Goal: Ask a question: Seek information or help from site administrators or community

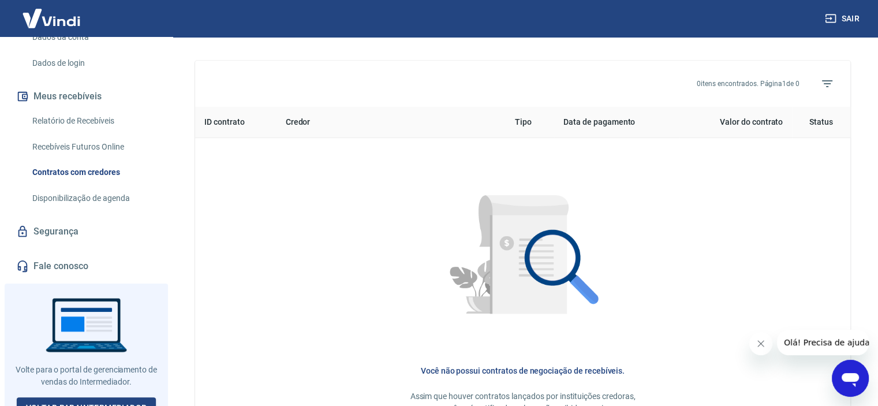
scroll to position [462, 0]
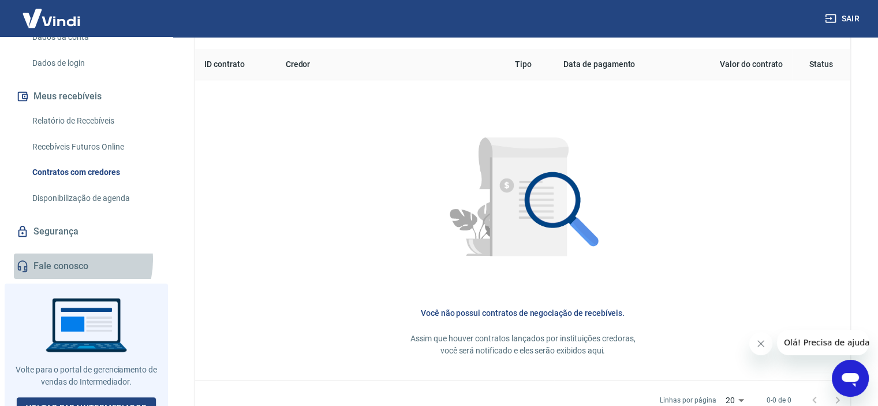
click at [60, 253] on link "Fale conosco" at bounding box center [86, 265] width 145 height 25
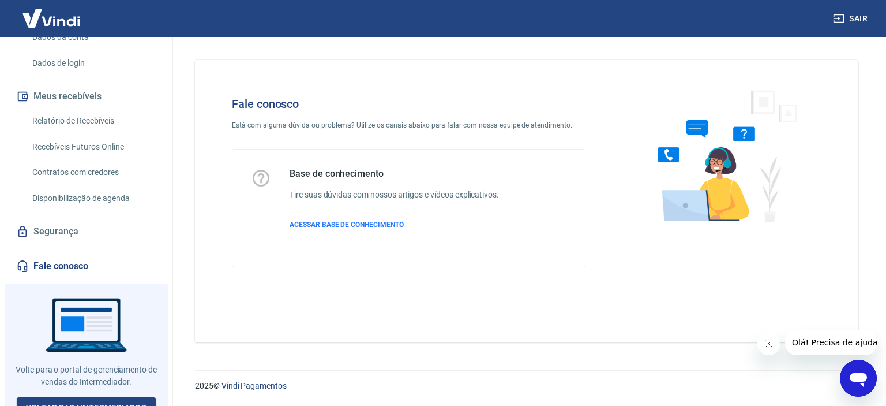
click at [334, 220] on span "ACESSAR BASE DE CONHECIMENTO" at bounding box center [347, 224] width 114 height 8
click at [853, 379] on icon "Abrir janela de mensagens" at bounding box center [858, 380] width 17 height 14
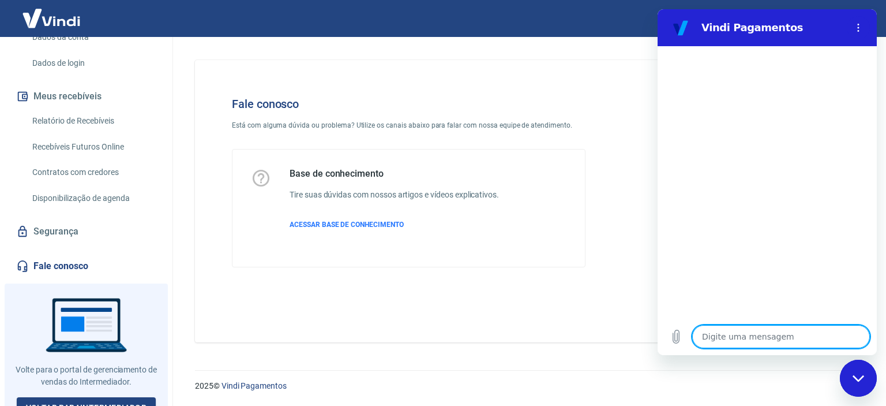
type textarea "c"
type textarea "x"
type textarea "ca"
type textarea "x"
type textarea "can"
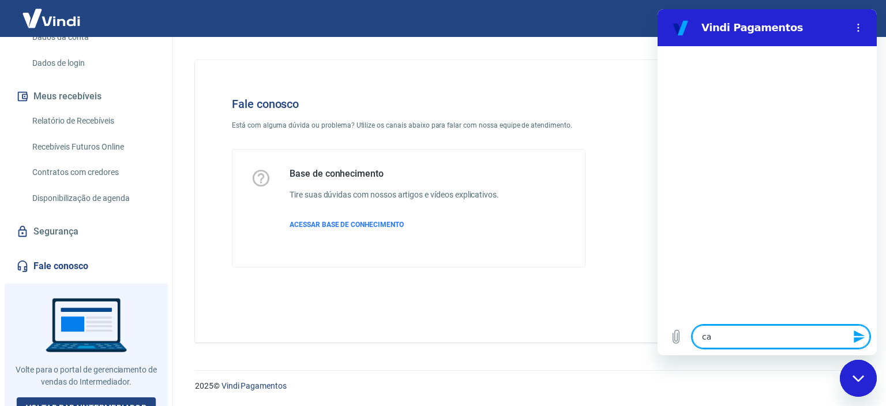
type textarea "x"
type textarea "canc"
type textarea "x"
type textarea "cance"
type textarea "x"
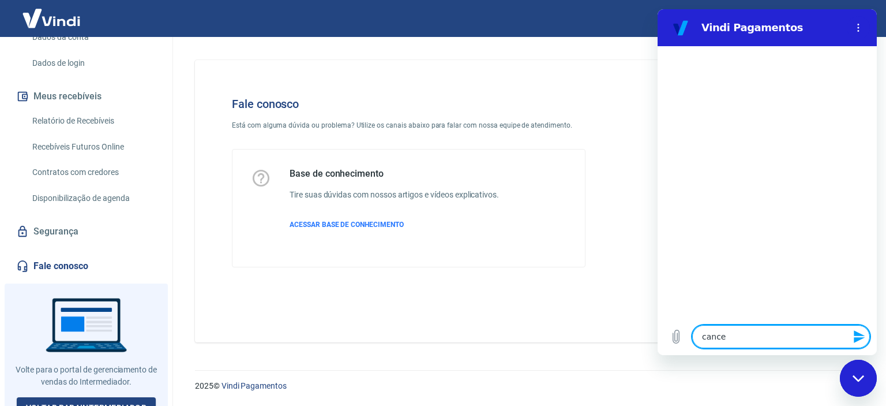
type textarea "cancel"
type textarea "x"
type textarea "cancela"
type textarea "x"
type textarea "cancelam"
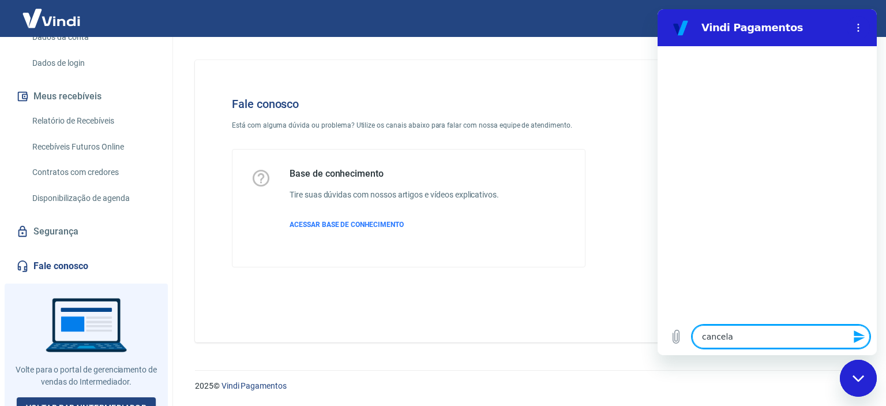
type textarea "x"
type textarea "cancelame"
type textarea "x"
type textarea "cancelamen"
type textarea "x"
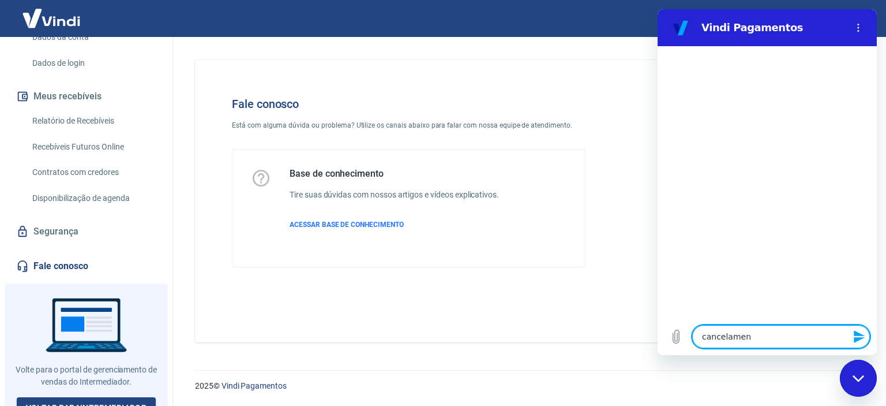
type textarea "cancelament"
type textarea "x"
type textarea "cancelamento"
type textarea "x"
type textarea "cancelamento"
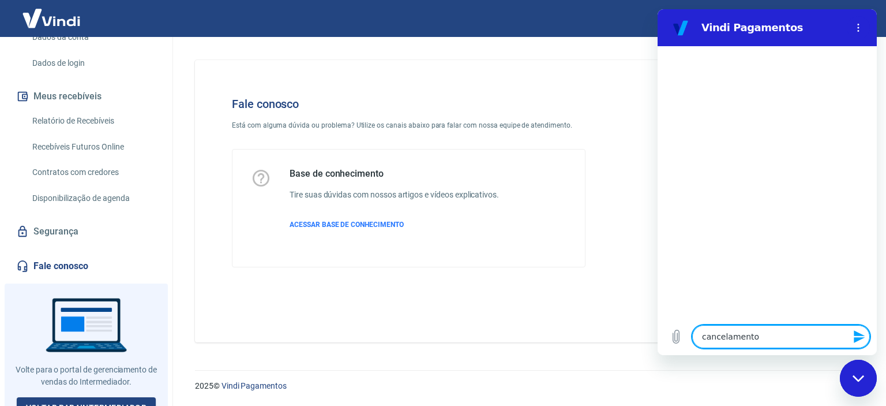
type textarea "x"
type textarea "cancelamento d"
type textarea "x"
type textarea "cancelamento de"
type textarea "x"
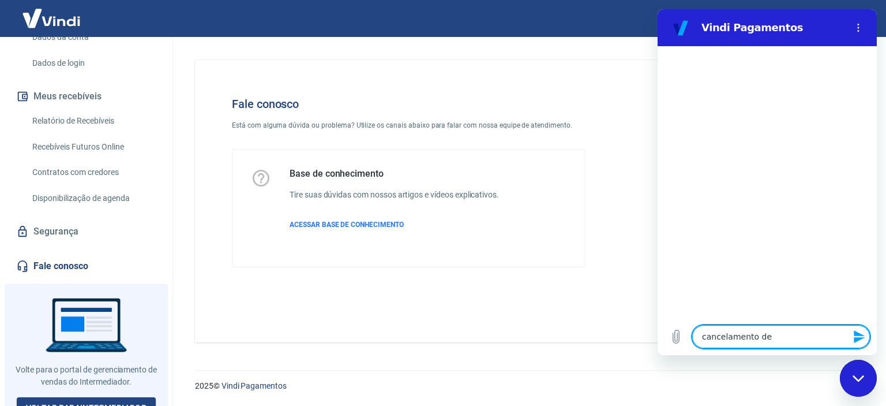
type textarea "cancelamento de"
type textarea "x"
type textarea "cancelamento de c"
type textarea "x"
type textarea "cancelamento de co"
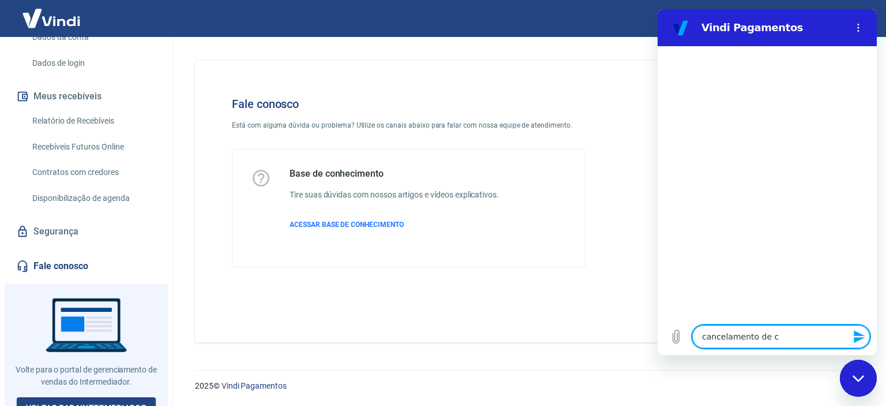
type textarea "x"
type textarea "cancelamento de con"
type textarea "x"
type textarea "cancelamento de cont"
type textarea "x"
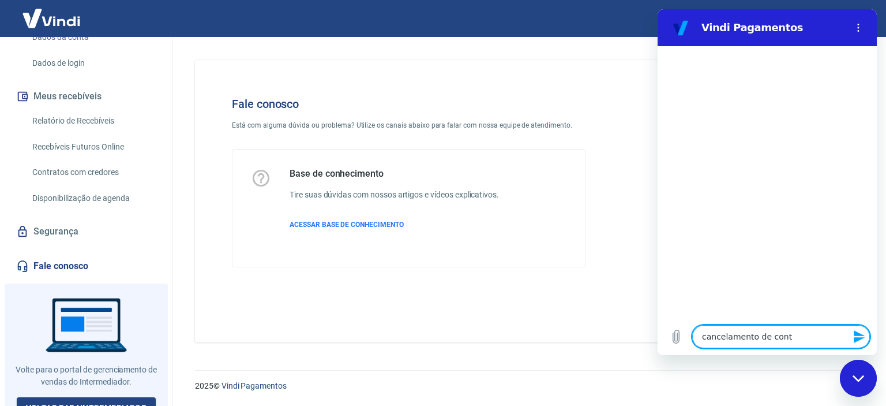
type textarea "cancelamento de conta"
type textarea "x"
type textarea "cancelamento de conta7"
type textarea "x"
type textarea "cancelamento de conta"
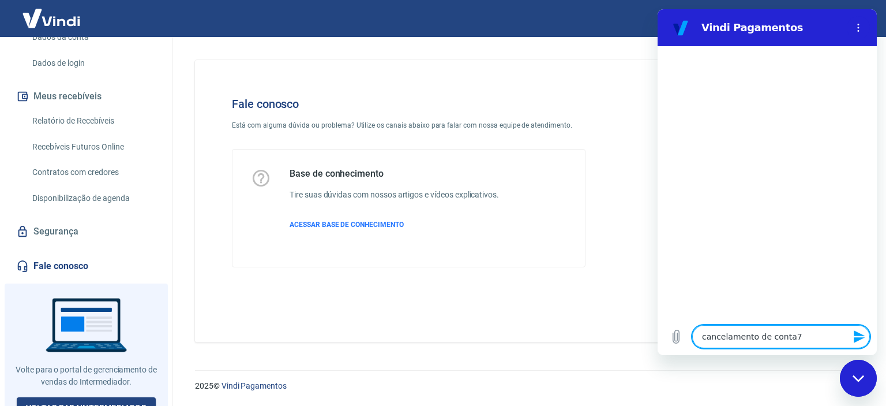
type textarea "x"
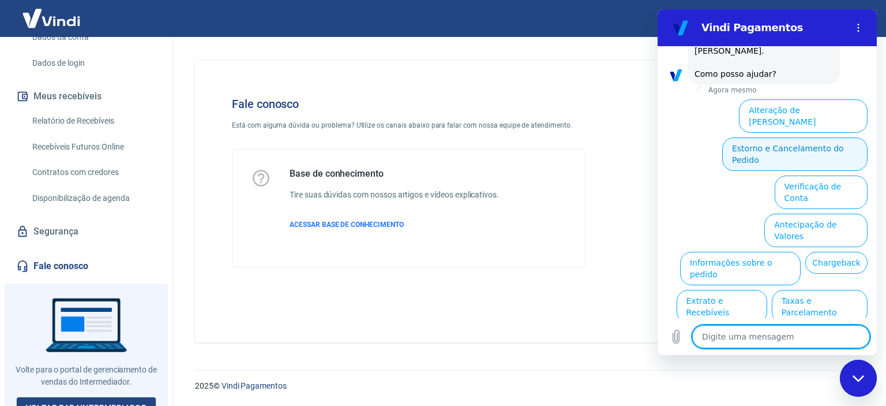
scroll to position [83, 0]
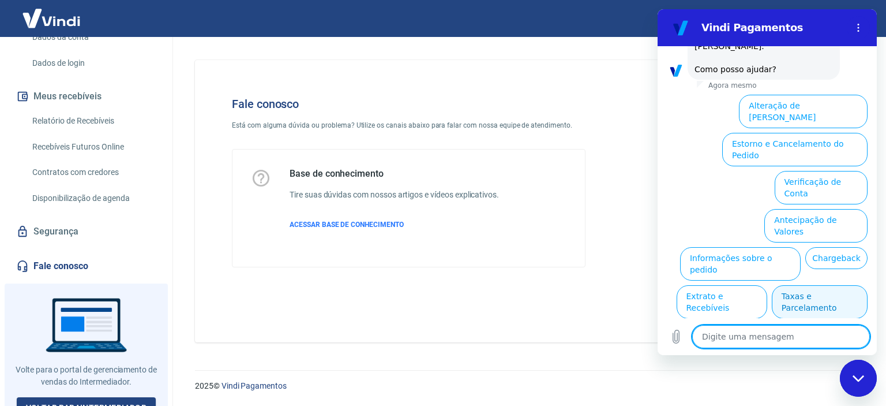
click at [805, 285] on button "Taxas e Parcelamento" at bounding box center [820, 301] width 96 height 33
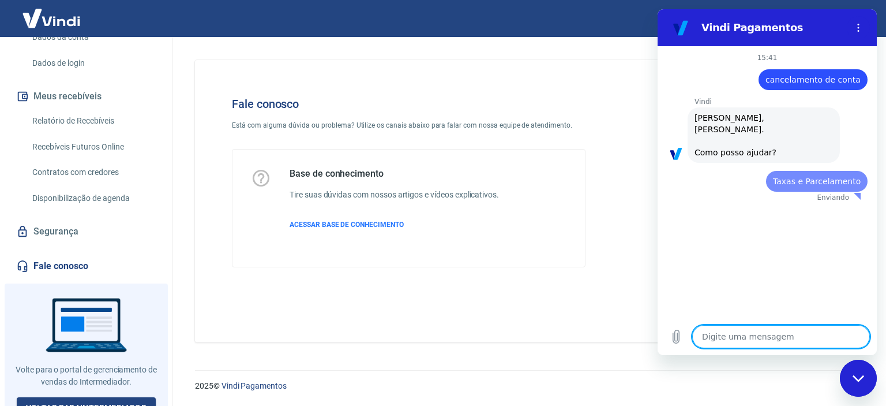
scroll to position [0, 0]
type textarea "x"
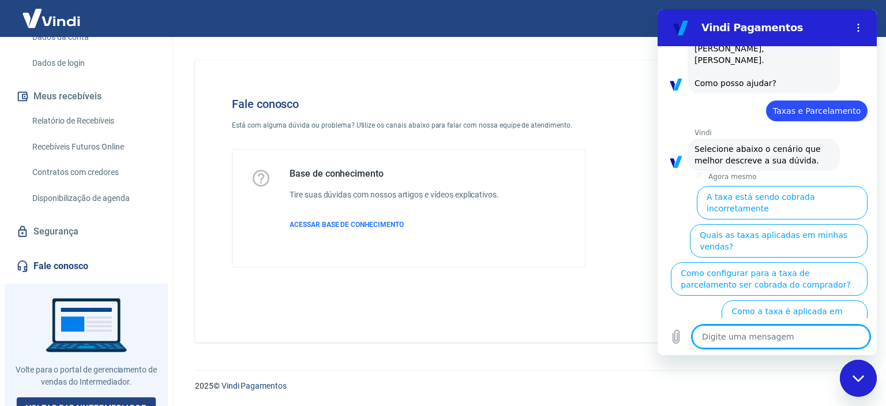
scroll to position [78, 0]
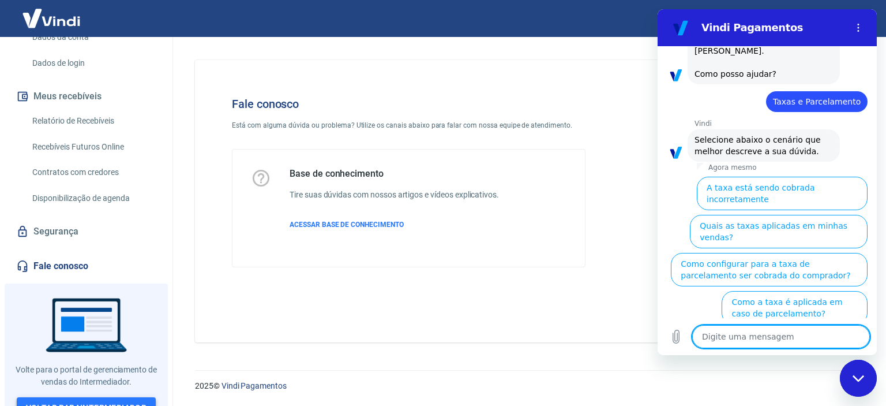
click at [111, 397] on link "Voltar para Intermediador" at bounding box center [87, 407] width 140 height 21
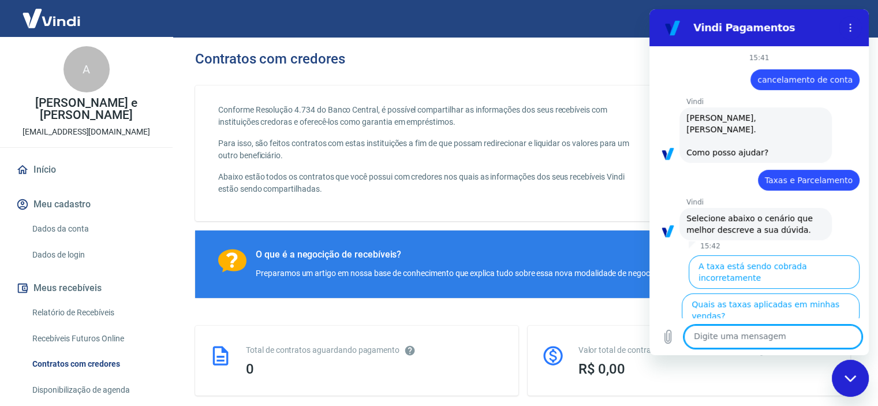
scroll to position [78, 0]
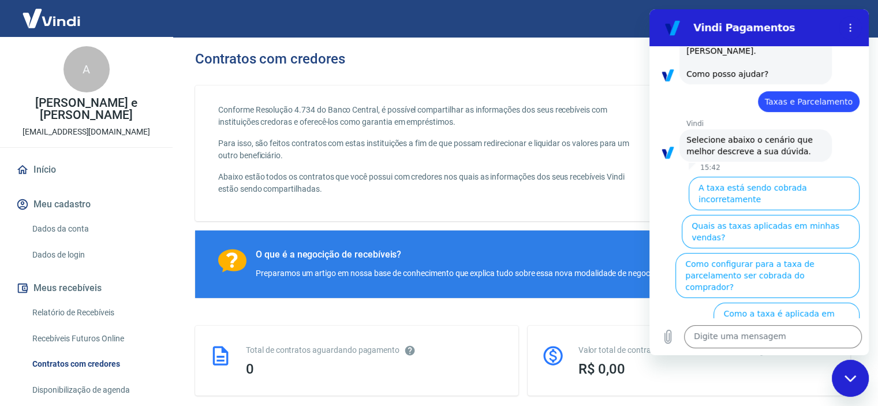
click at [692, 38] on div "Vindi Pagamentos" at bounding box center [745, 27] width 178 height 23
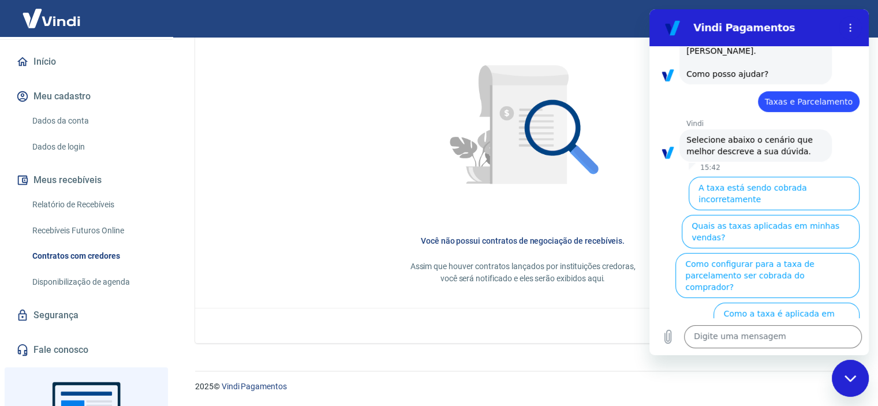
scroll to position [115, 0]
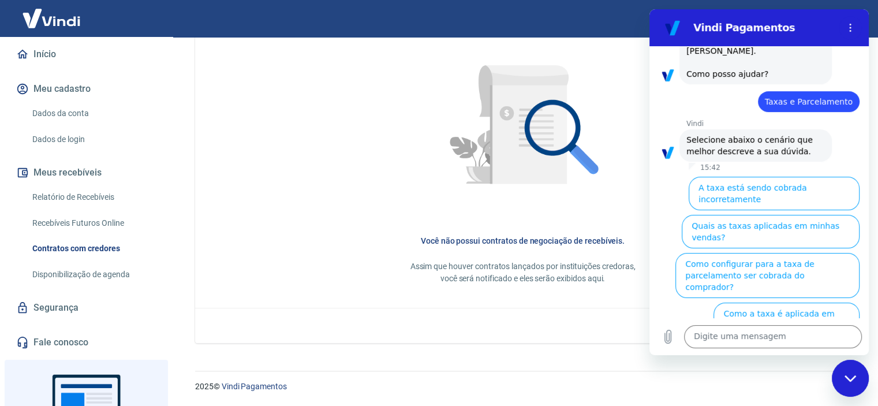
click at [75, 111] on link "Dados da conta" at bounding box center [93, 114] width 131 height 24
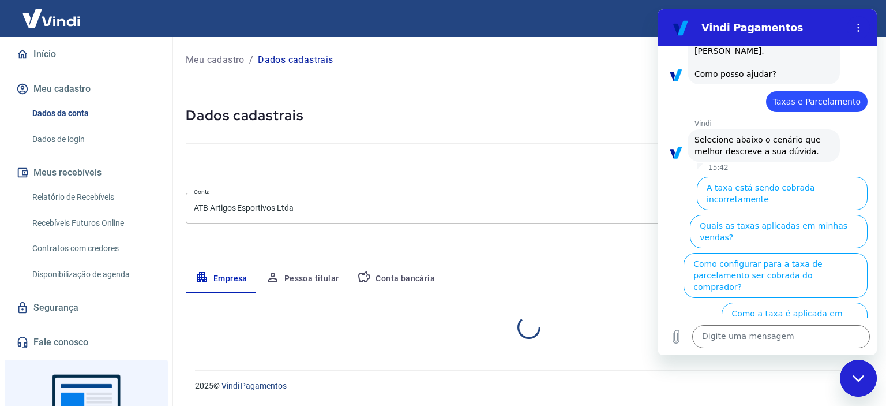
select select "SP"
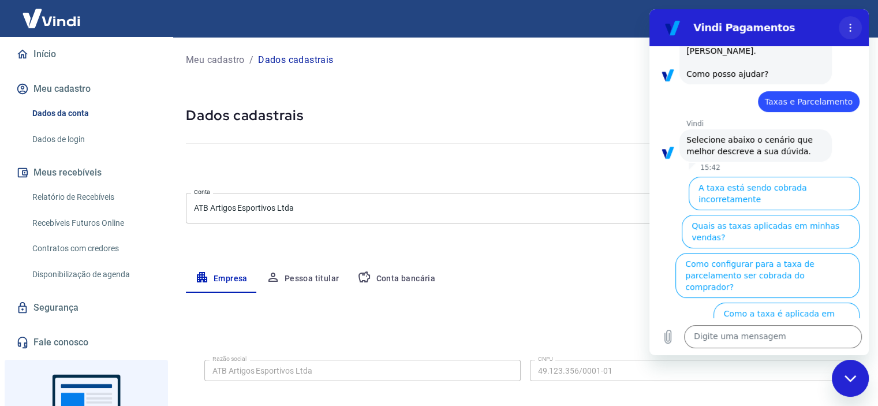
click at [858, 24] on button "Menu de opções" at bounding box center [850, 27] width 23 height 23
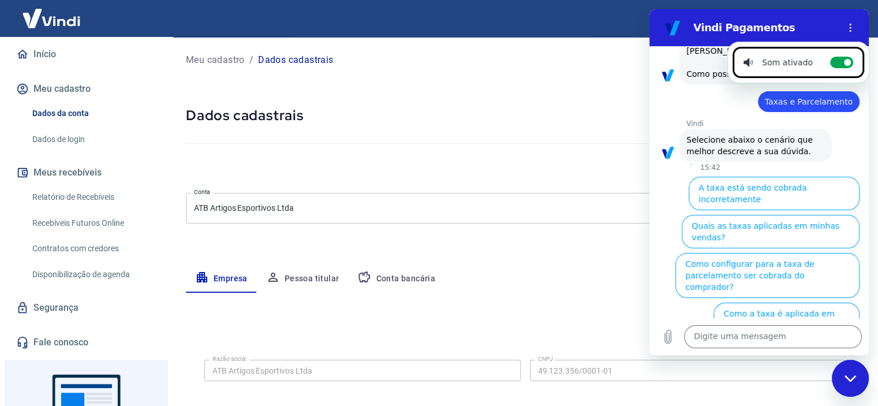
click at [753, 16] on div "Vindi Pagamentos" at bounding box center [745, 27] width 178 height 23
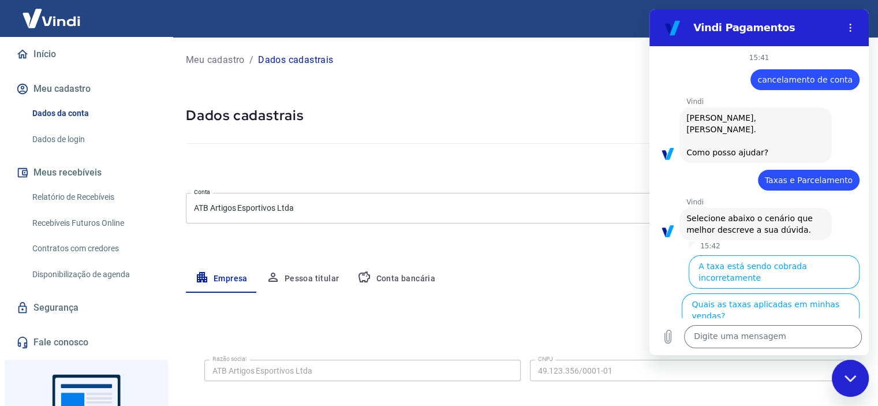
click at [683, 19] on div "Vindi Pagamentos" at bounding box center [745, 27] width 178 height 23
click at [859, 379] on div "Fechar janela de mensagens" at bounding box center [850, 378] width 35 height 35
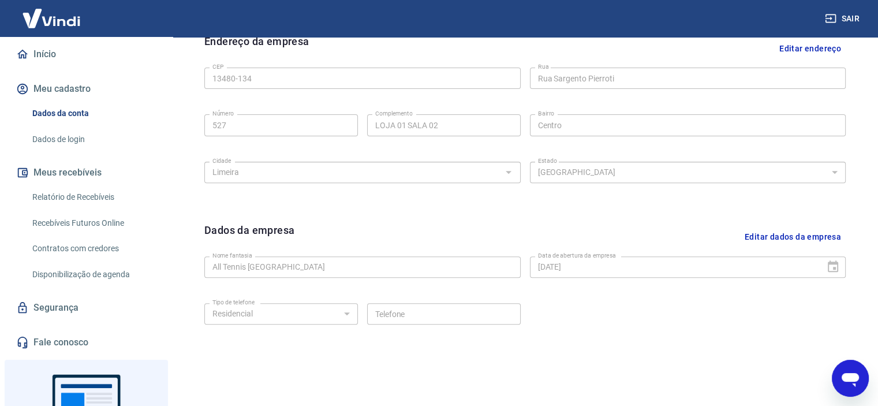
scroll to position [426, 0]
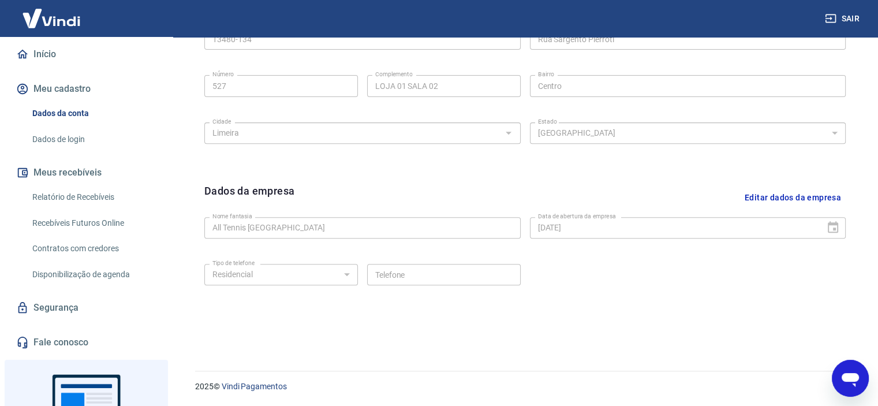
click at [72, 128] on link "Dados de login" at bounding box center [93, 140] width 131 height 24
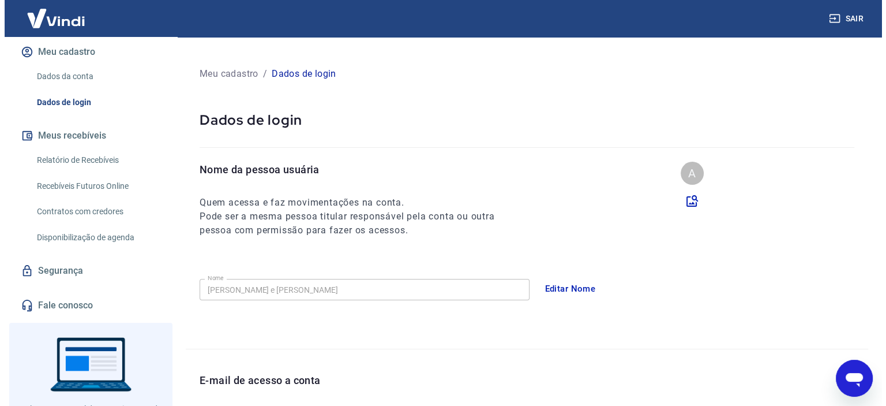
scroll to position [192, 0]
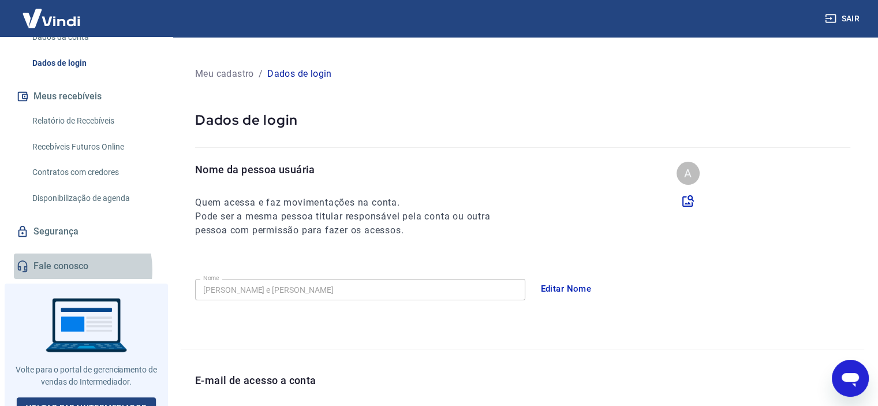
click at [63, 257] on link "Fale conosco" at bounding box center [86, 265] width 145 height 25
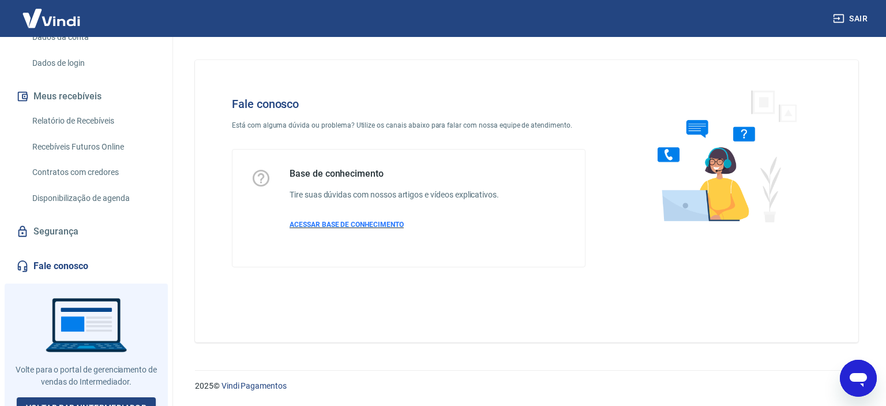
click at [334, 220] on span "ACESSAR BASE DE CONHECIMENTO" at bounding box center [347, 224] width 114 height 8
